Goal: Navigation & Orientation: Understand site structure

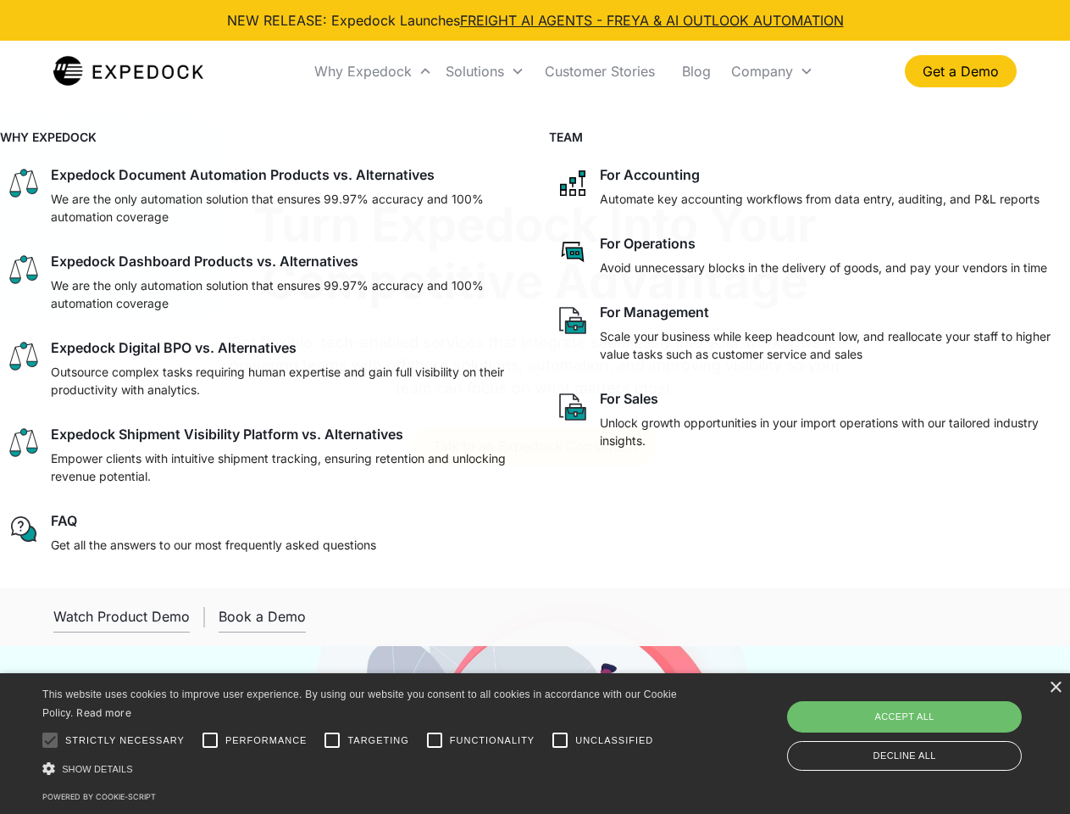
click at [374, 71] on div "Why Expedock" at bounding box center [362, 71] width 97 height 17
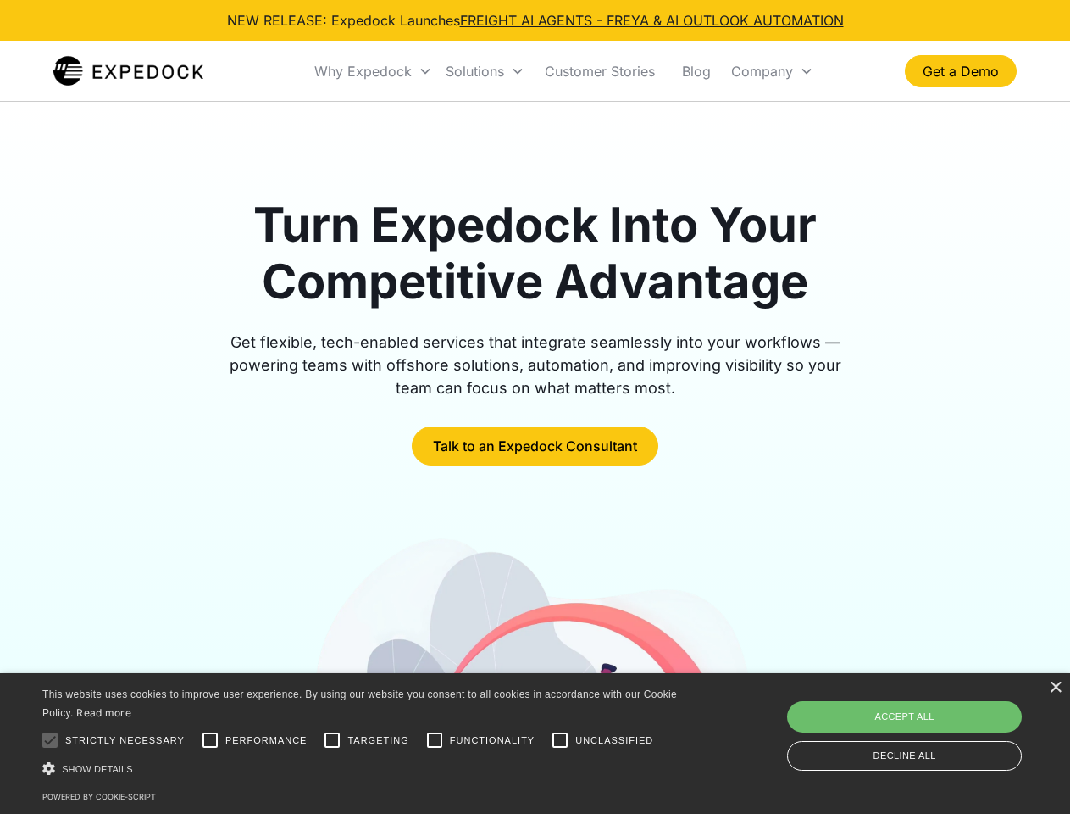
click at [485, 71] on div "Solutions" at bounding box center [475, 71] width 58 height 17
click at [772, 71] on div "Company" at bounding box center [762, 71] width 62 height 17
click at [50, 740] on div at bounding box center [50, 740] width 34 height 34
click at [210, 740] on input "Performance" at bounding box center [210, 740] width 34 height 34
checkbox input "true"
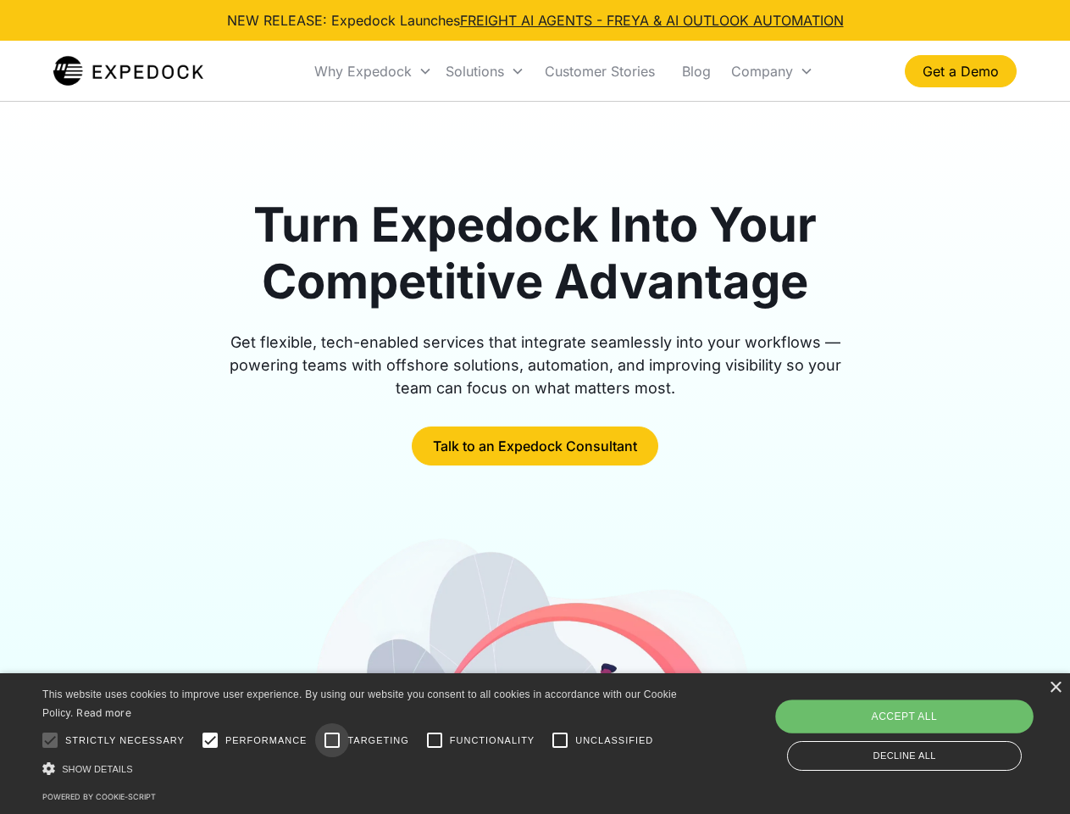
click at [332, 740] on input "Targeting" at bounding box center [332, 740] width 34 height 34
checkbox input "true"
click at [435, 740] on input "Functionality" at bounding box center [435, 740] width 34 height 34
checkbox input "true"
click at [560, 740] on input "Unclassified" at bounding box center [560, 740] width 34 height 34
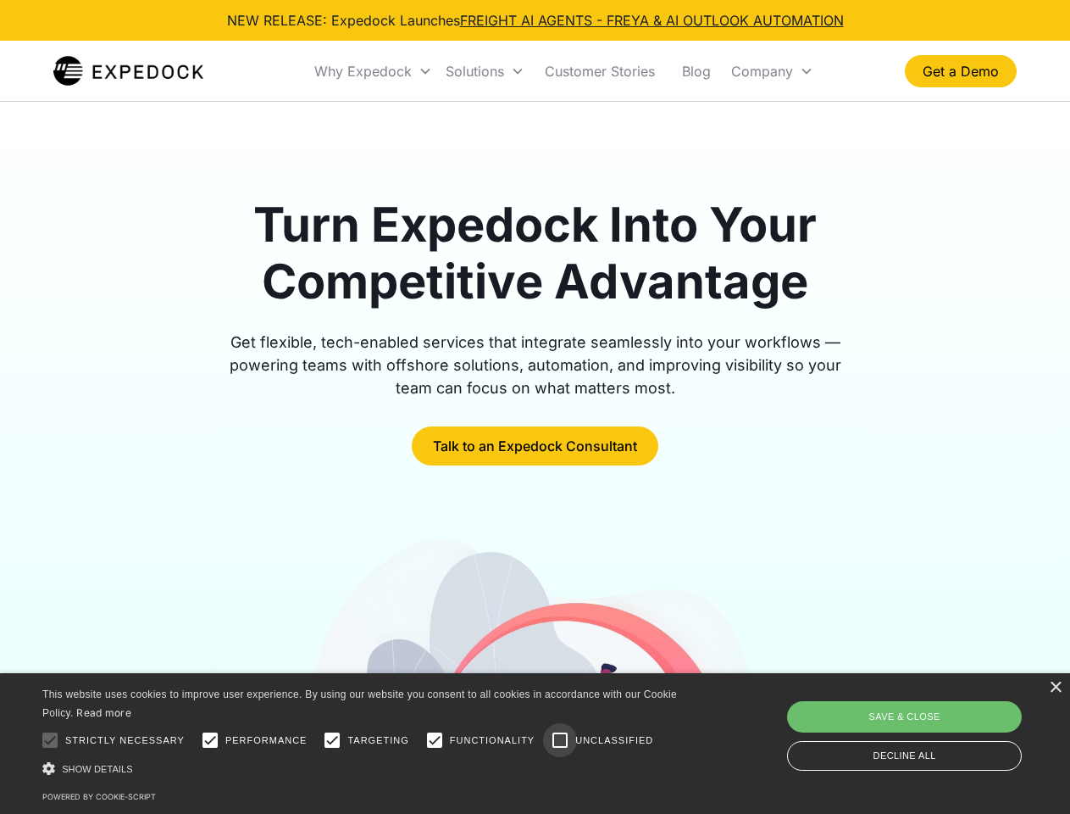
checkbox input "true"
click at [363, 768] on div "Show details Hide details" at bounding box center [362, 768] width 641 height 18
